Goal: Task Accomplishment & Management: Manage account settings

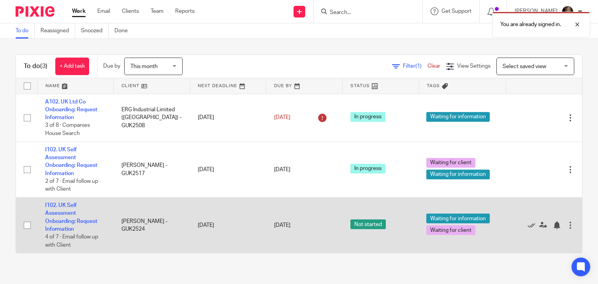
click at [567, 226] on div at bounding box center [571, 226] width 8 height 8
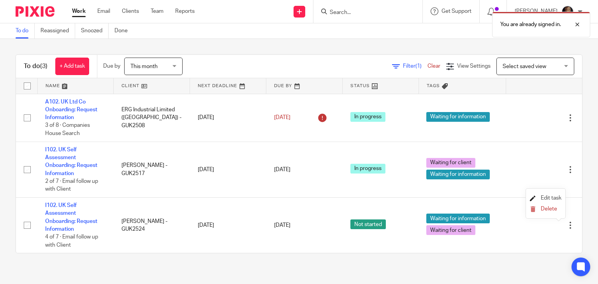
click at [533, 197] on icon at bounding box center [533, 199] width 6 height 6
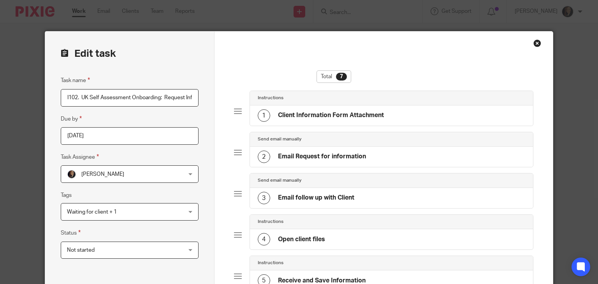
click at [128, 247] on span "Not started" at bounding box center [119, 250] width 105 height 16
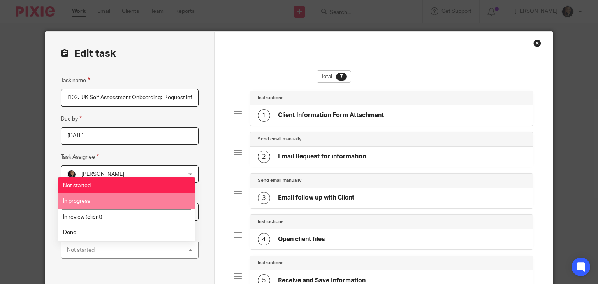
click at [129, 198] on li "In progress" at bounding box center [126, 202] width 137 height 16
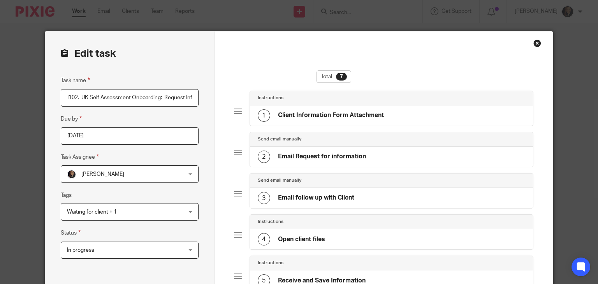
scroll to position [212, 0]
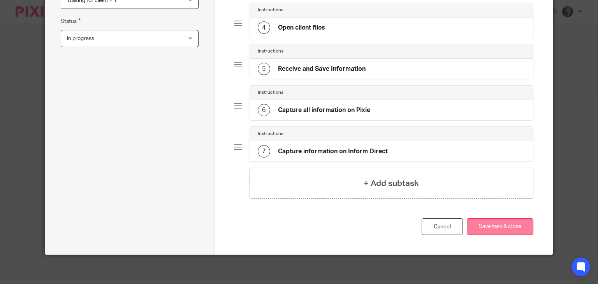
click at [506, 222] on button "Save task & close" at bounding box center [500, 227] width 67 height 17
